Goal: Transaction & Acquisition: Purchase product/service

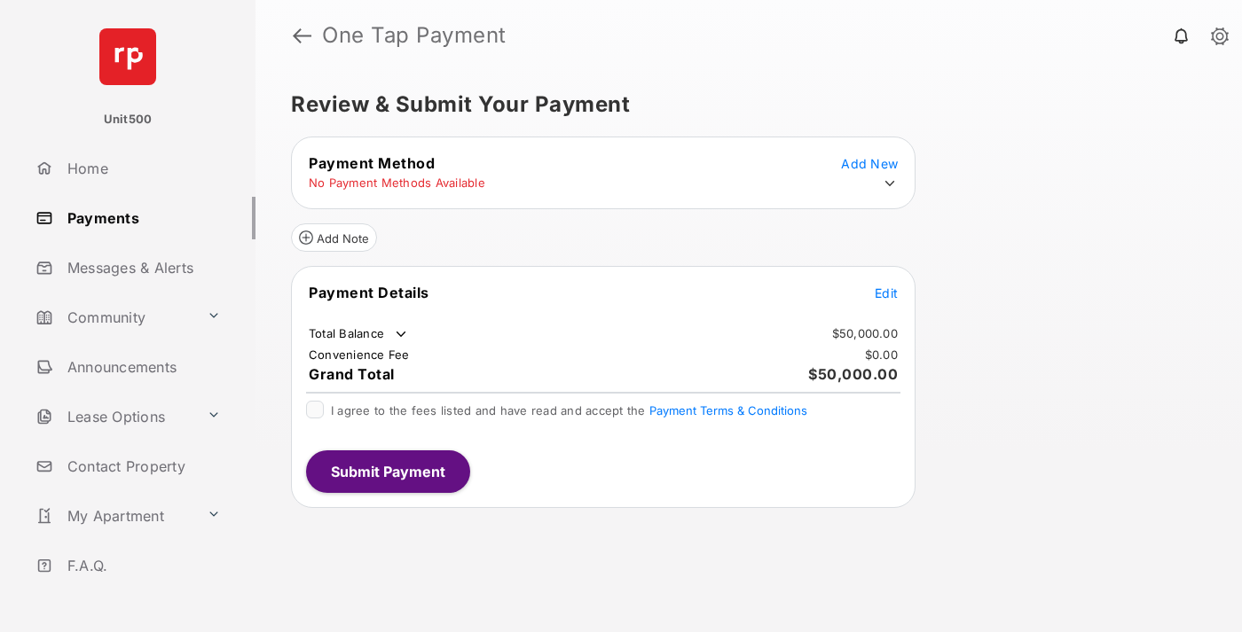
click at [886, 293] on span "Edit" at bounding box center [886, 293] width 23 height 15
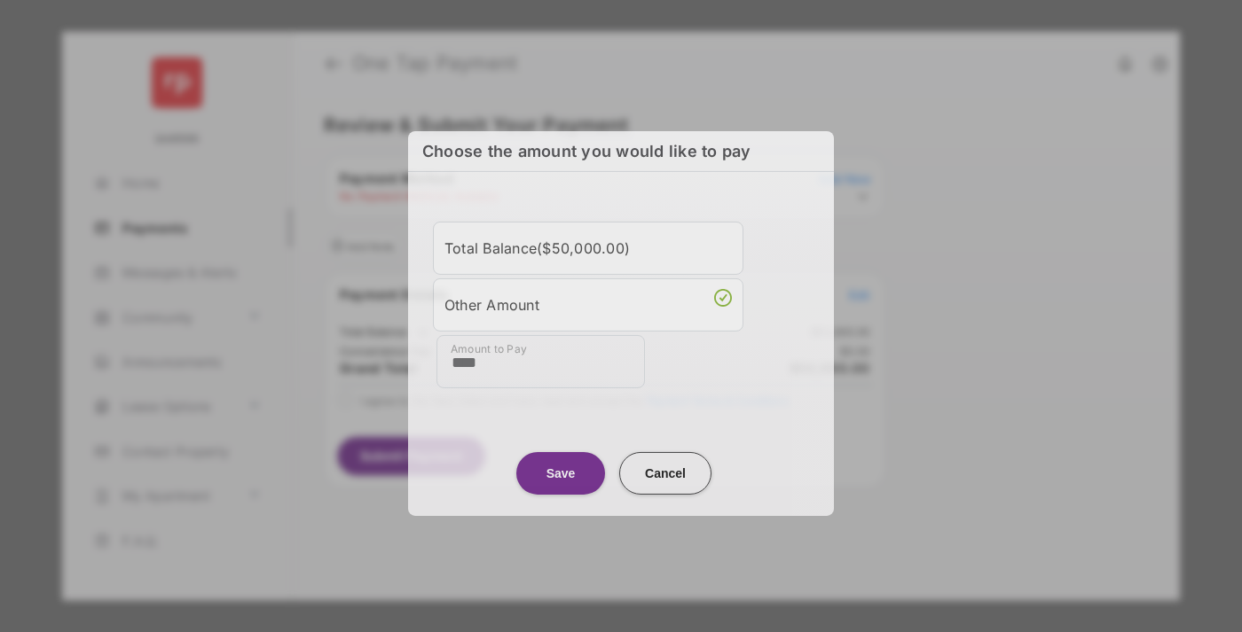
type input "****"
click at [561, 469] on button "Save" at bounding box center [560, 472] width 89 height 43
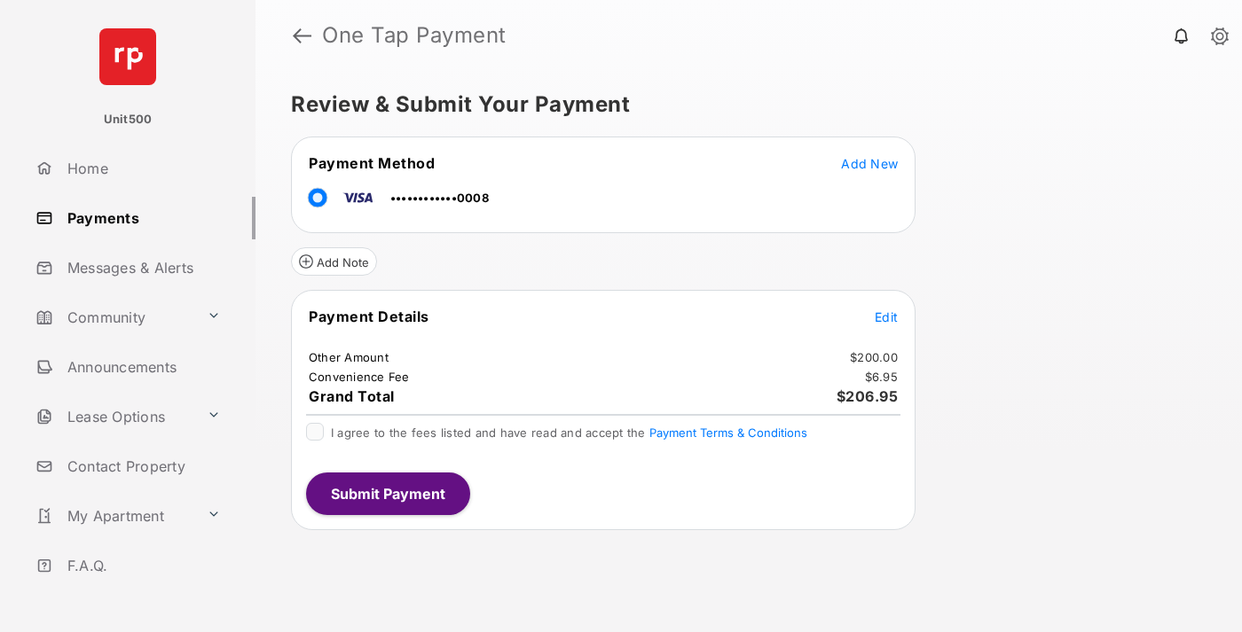
click at [886, 317] on span "Edit" at bounding box center [886, 317] width 23 height 15
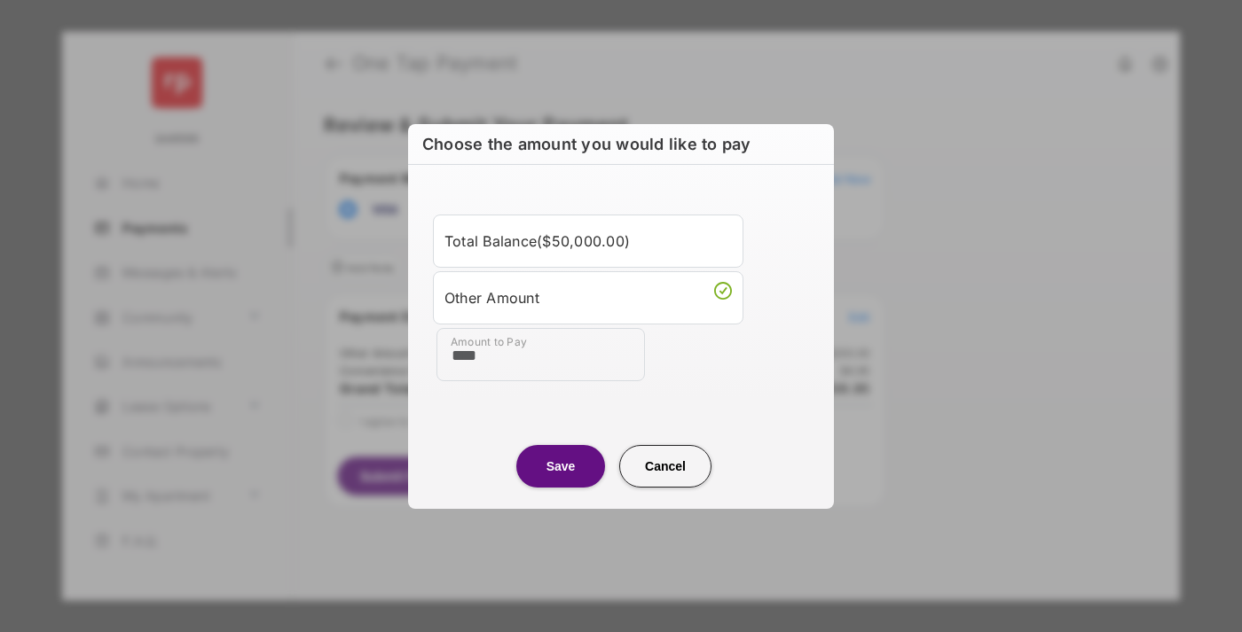
click at [561, 466] on button "Save" at bounding box center [560, 466] width 89 height 43
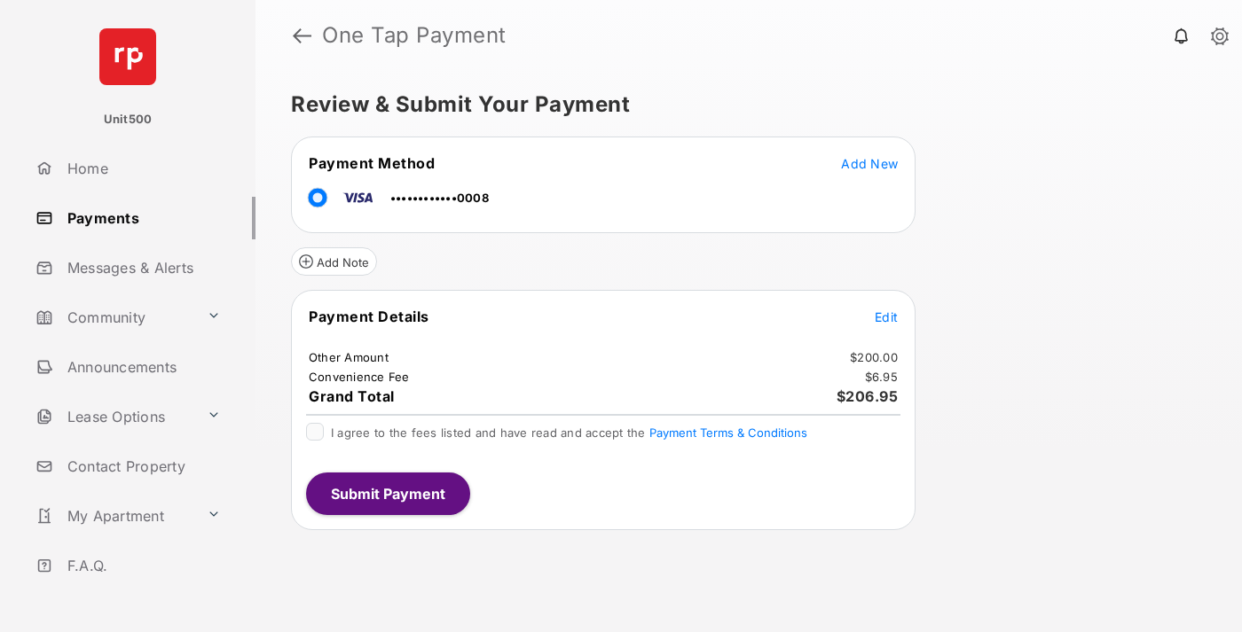
click at [387, 493] on button "Submit Payment" at bounding box center [388, 494] width 164 height 43
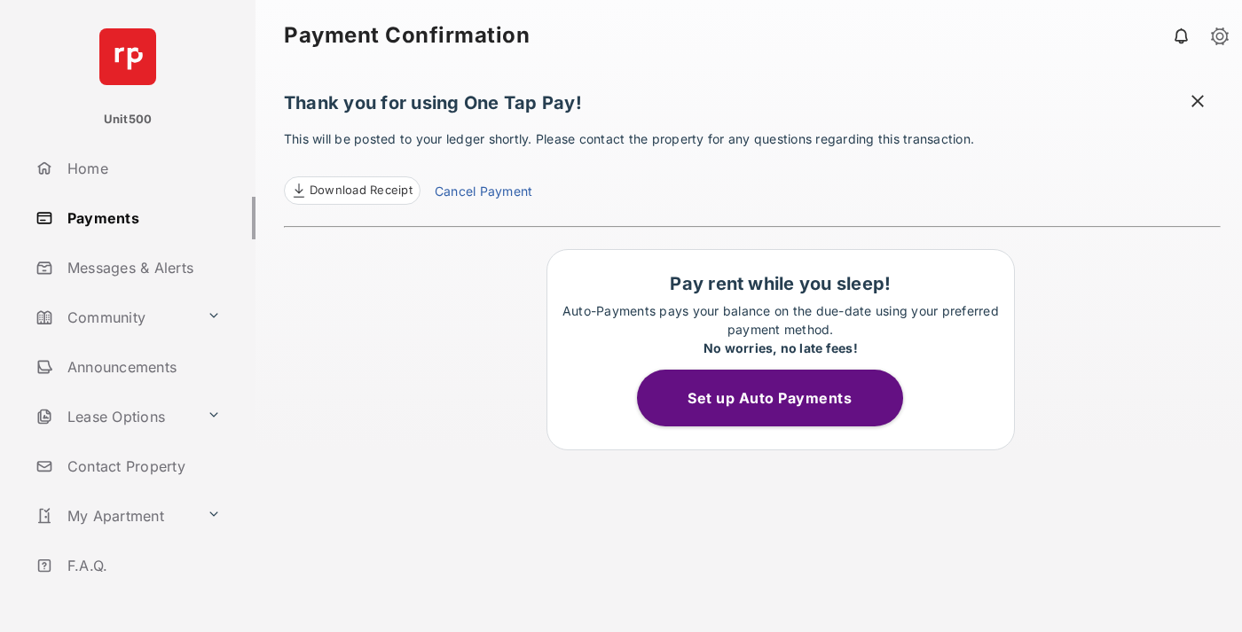
click at [1197, 103] on span at bounding box center [1198, 103] width 18 height 22
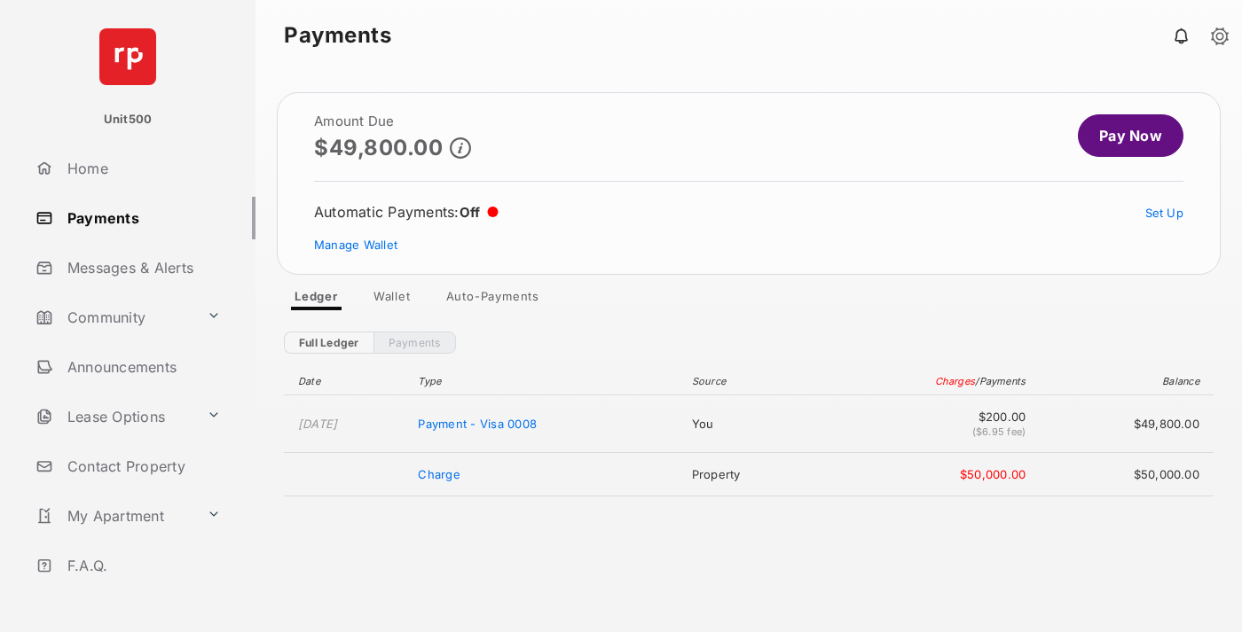
click at [356, 245] on link "Manage Wallet" at bounding box center [355, 245] width 83 height 14
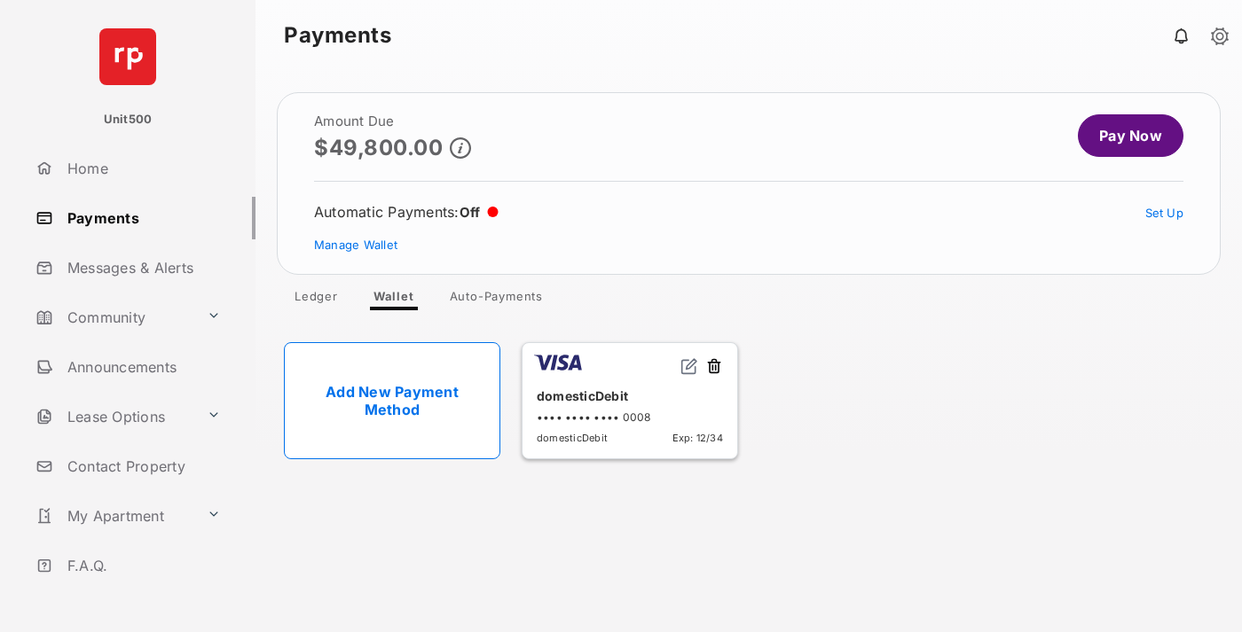
click at [714, 367] on button at bounding box center [714, 367] width 18 height 20
